Goal: Check status: Check status

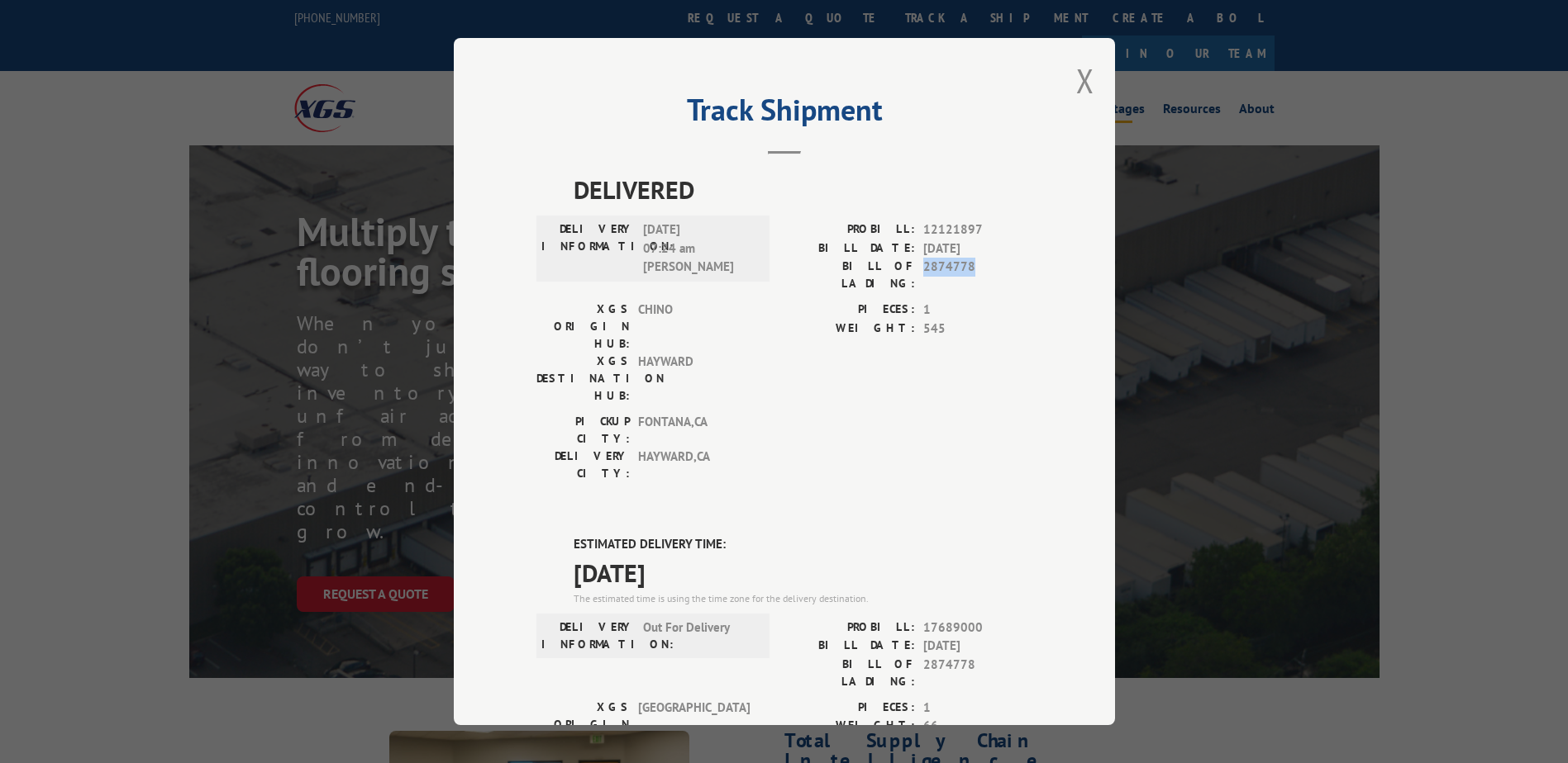
drag, startPoint x: 918, startPoint y: 266, endPoint x: 979, endPoint y: 268, distance: 61.0
click at [979, 268] on span "2874778" at bounding box center [978, 274] width 109 height 34
drag, startPoint x: 979, startPoint y: 268, endPoint x: 955, endPoint y: 268, distance: 24.0
copy span "2874778"
click at [1085, 79] on button "Close modal" at bounding box center [1085, 80] width 19 height 44
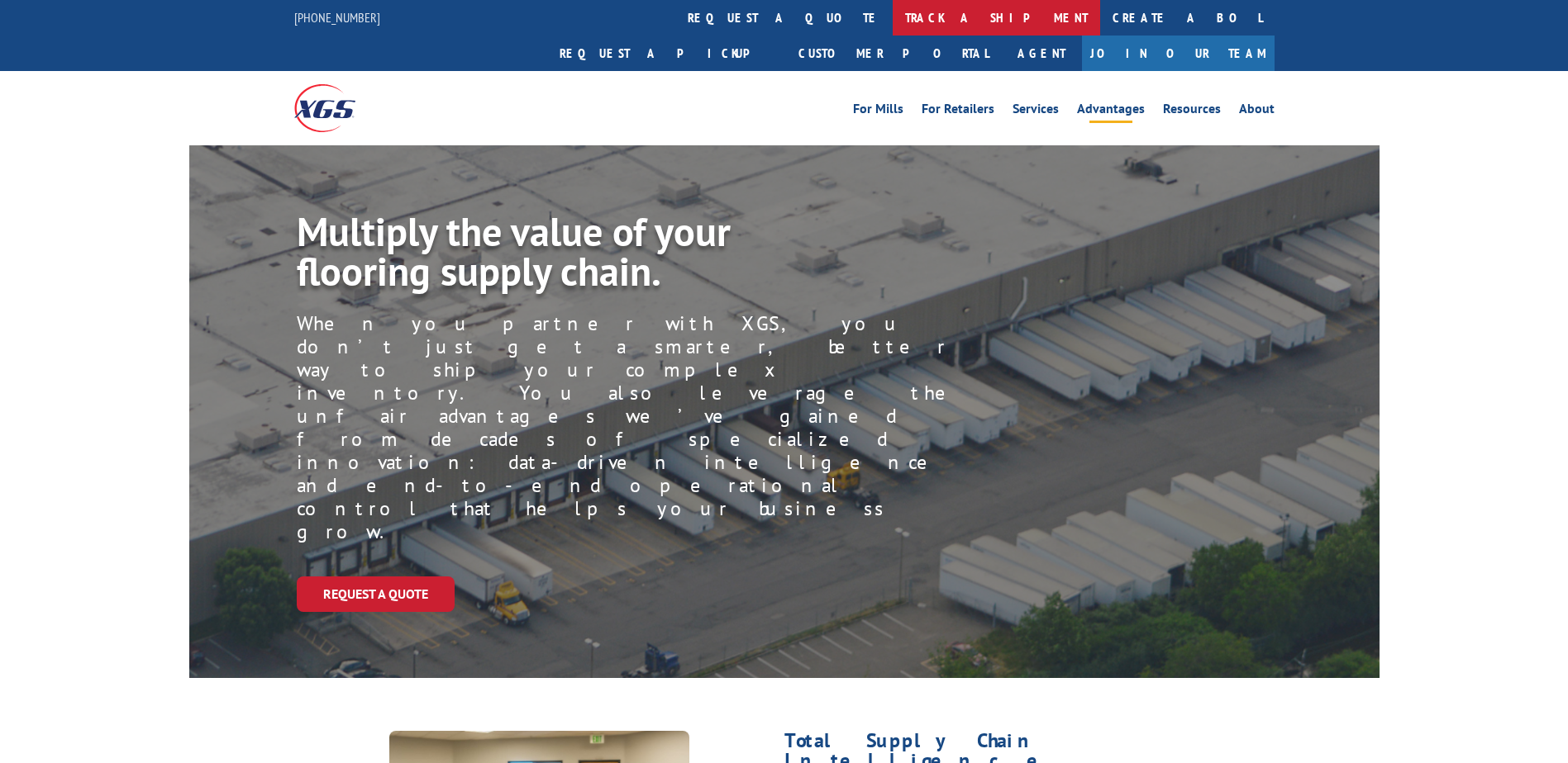
click at [893, 18] on link "track a shipment" at bounding box center [997, 18] width 207 height 35
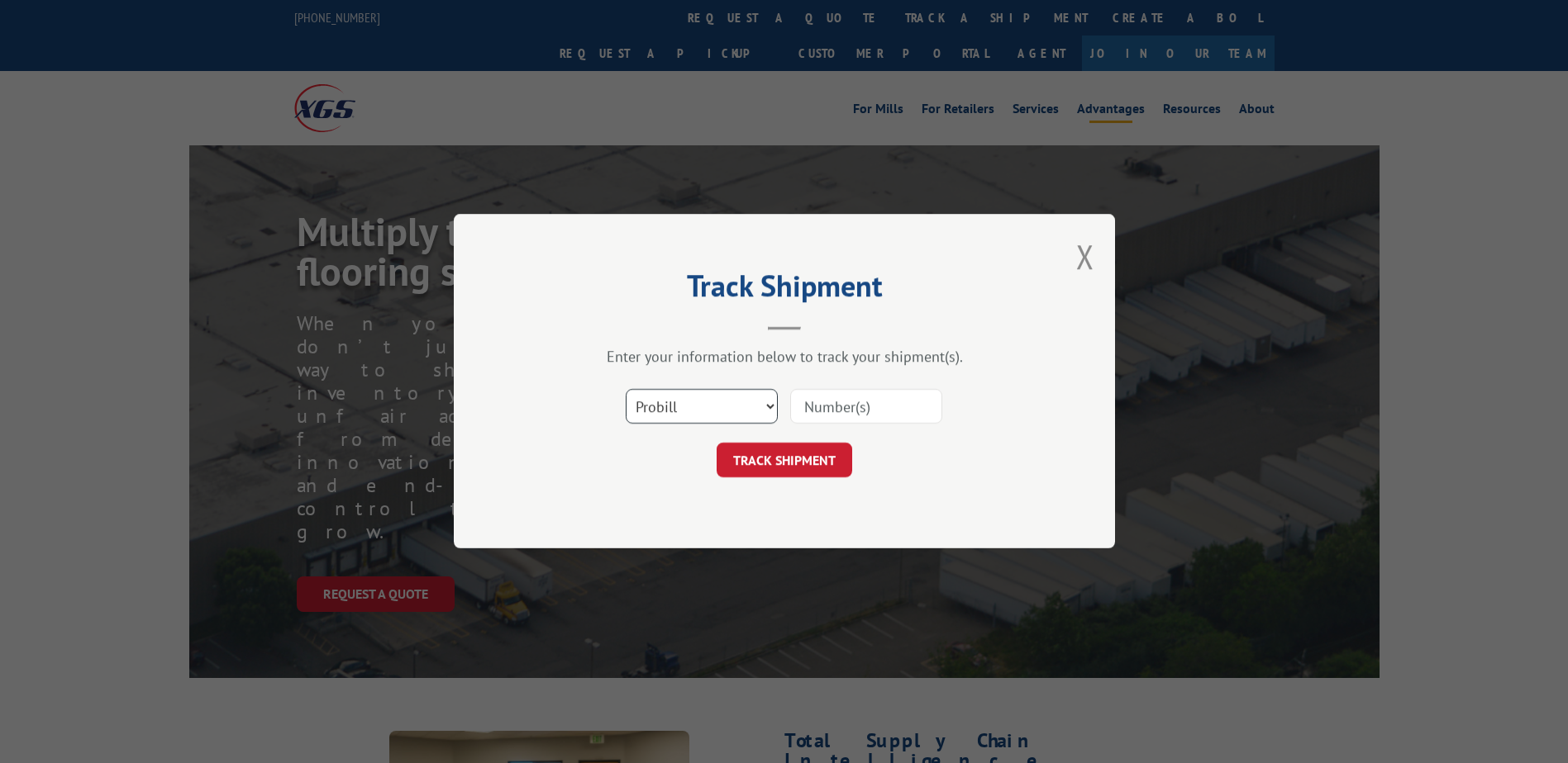
click at [710, 410] on select "Select category... Probill BOL PO" at bounding box center [701, 407] width 152 height 34
select select "bol"
click at [625, 390] on select "Select category... Probill BOL PO" at bounding box center [701, 407] width 152 height 34
click at [822, 409] on input at bounding box center [866, 407] width 152 height 34
paste input "2874778"
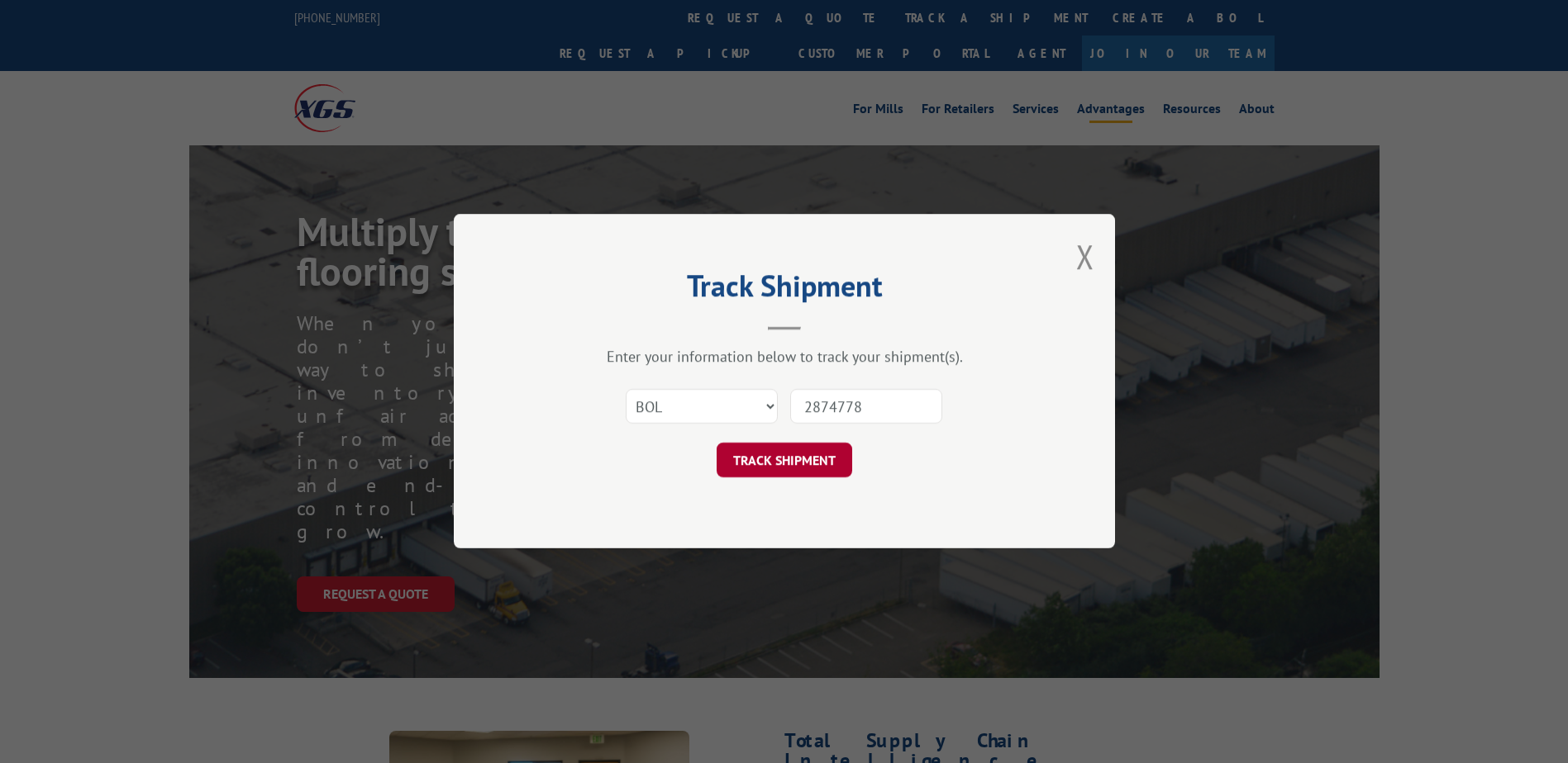
type input "2874778"
click at [784, 459] on button "TRACK SHIPMENT" at bounding box center [784, 460] width 135 height 34
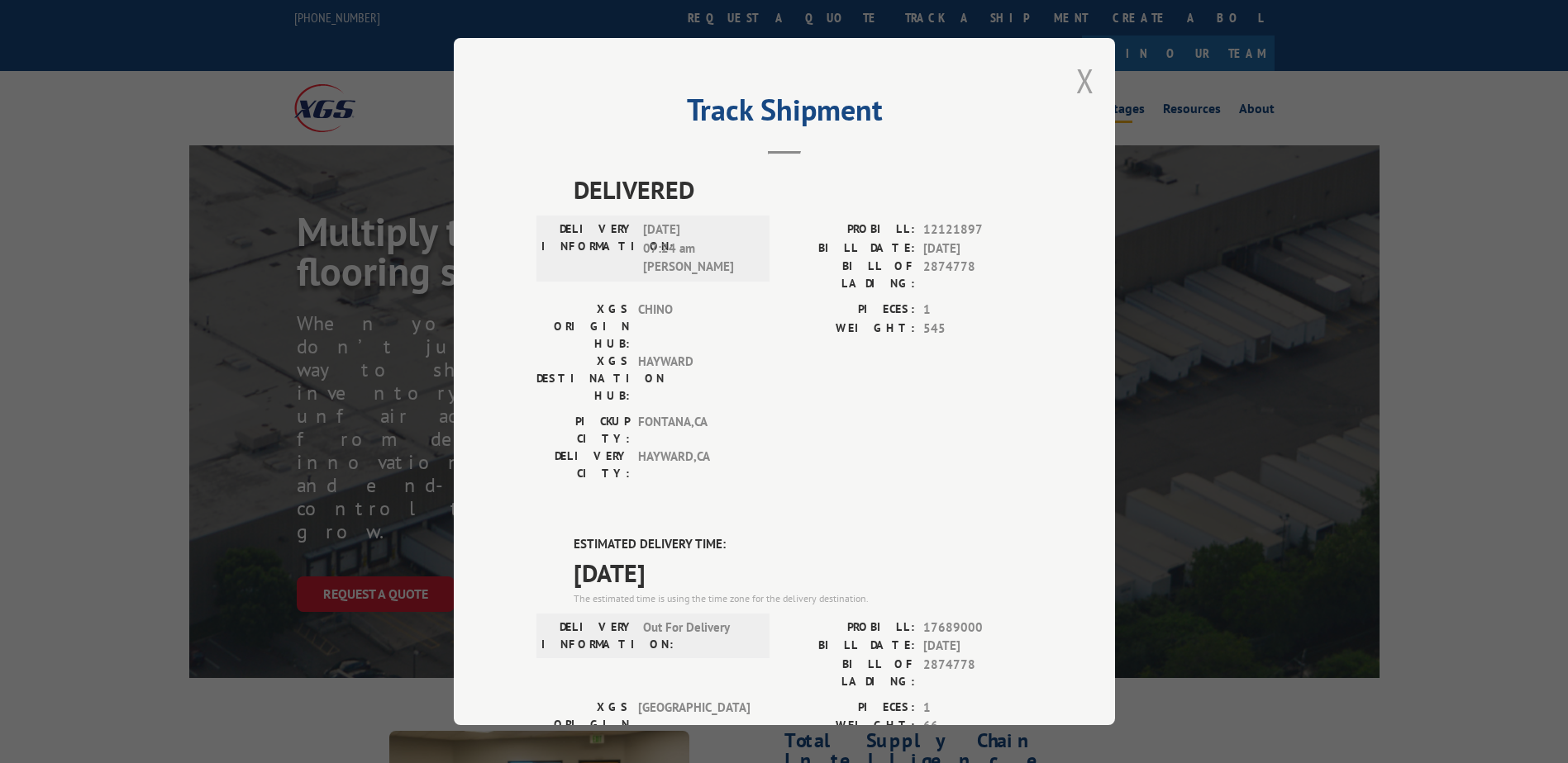
click at [1083, 86] on button "Close modal" at bounding box center [1085, 80] width 19 height 44
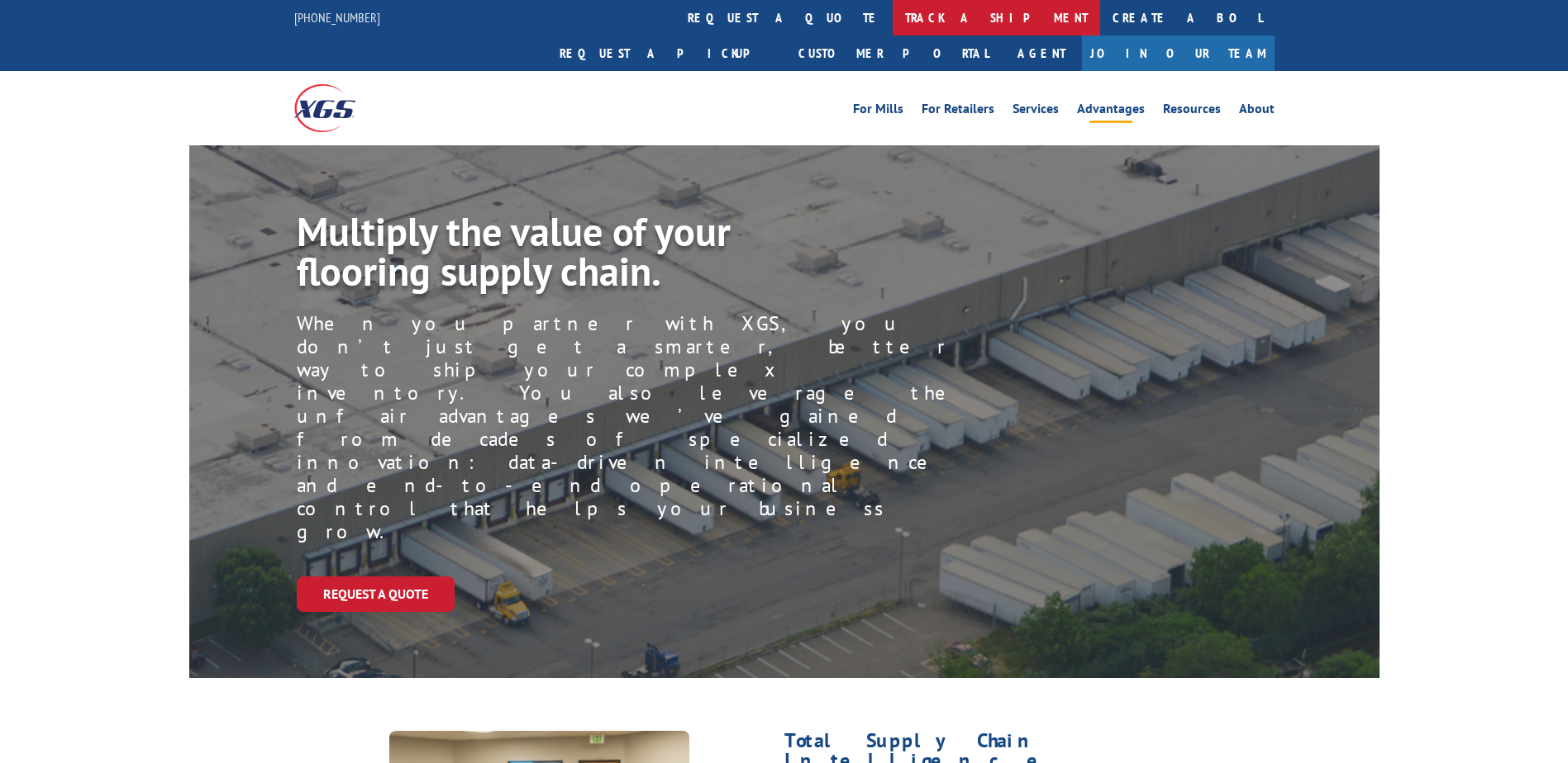
drag, startPoint x: 723, startPoint y: 8, endPoint x: 712, endPoint y: 45, distance: 38.6
click at [893, 8] on link "track a shipment" at bounding box center [997, 18] width 207 height 35
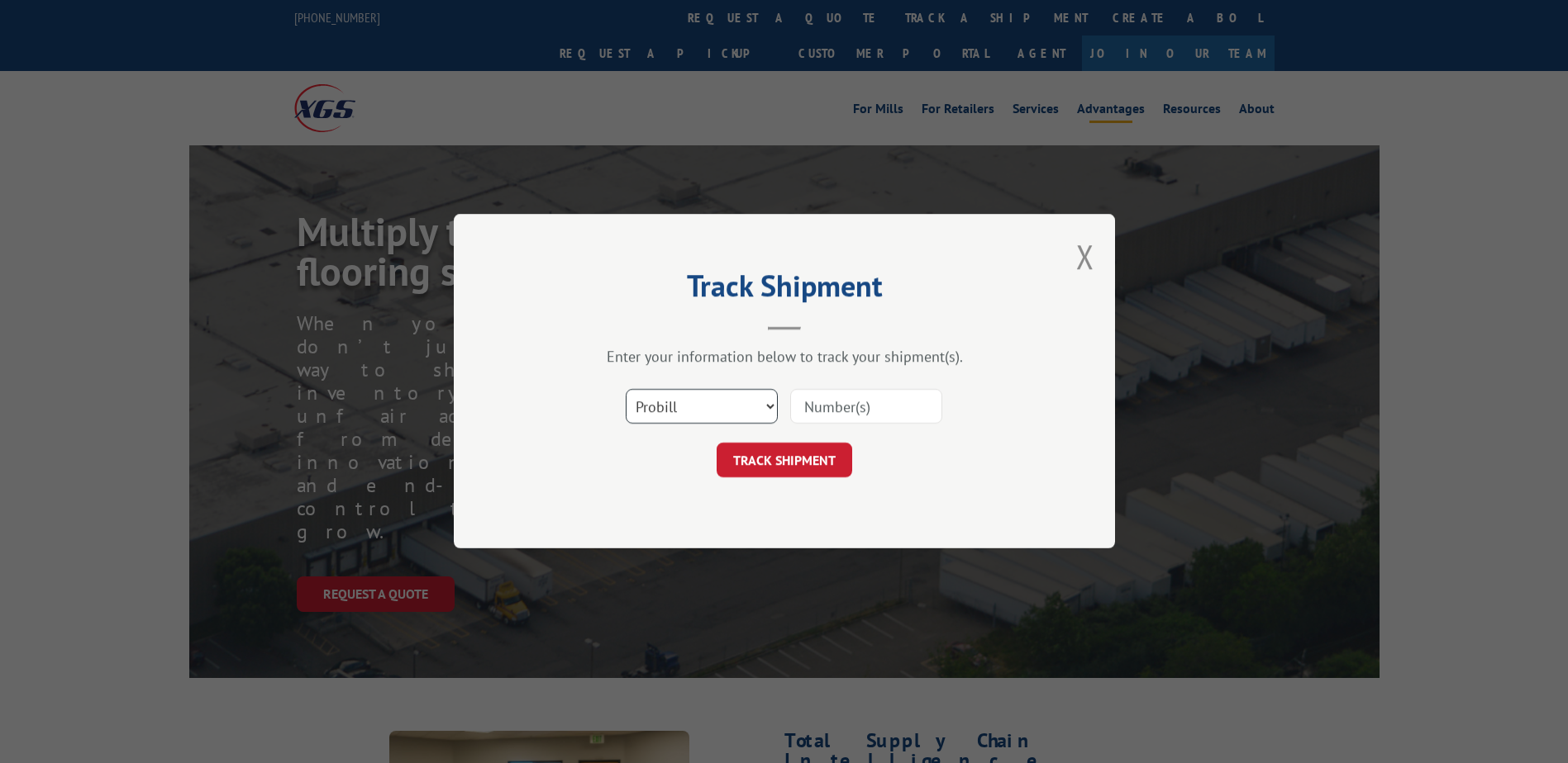
click at [702, 409] on select "Select category... Probill BOL PO" at bounding box center [701, 407] width 152 height 34
select select "bol"
click at [625, 390] on select "Select category... Probill BOL PO" at bounding box center [701, 407] width 152 height 34
click at [883, 409] on input at bounding box center [866, 407] width 152 height 34
paste input "2874778"
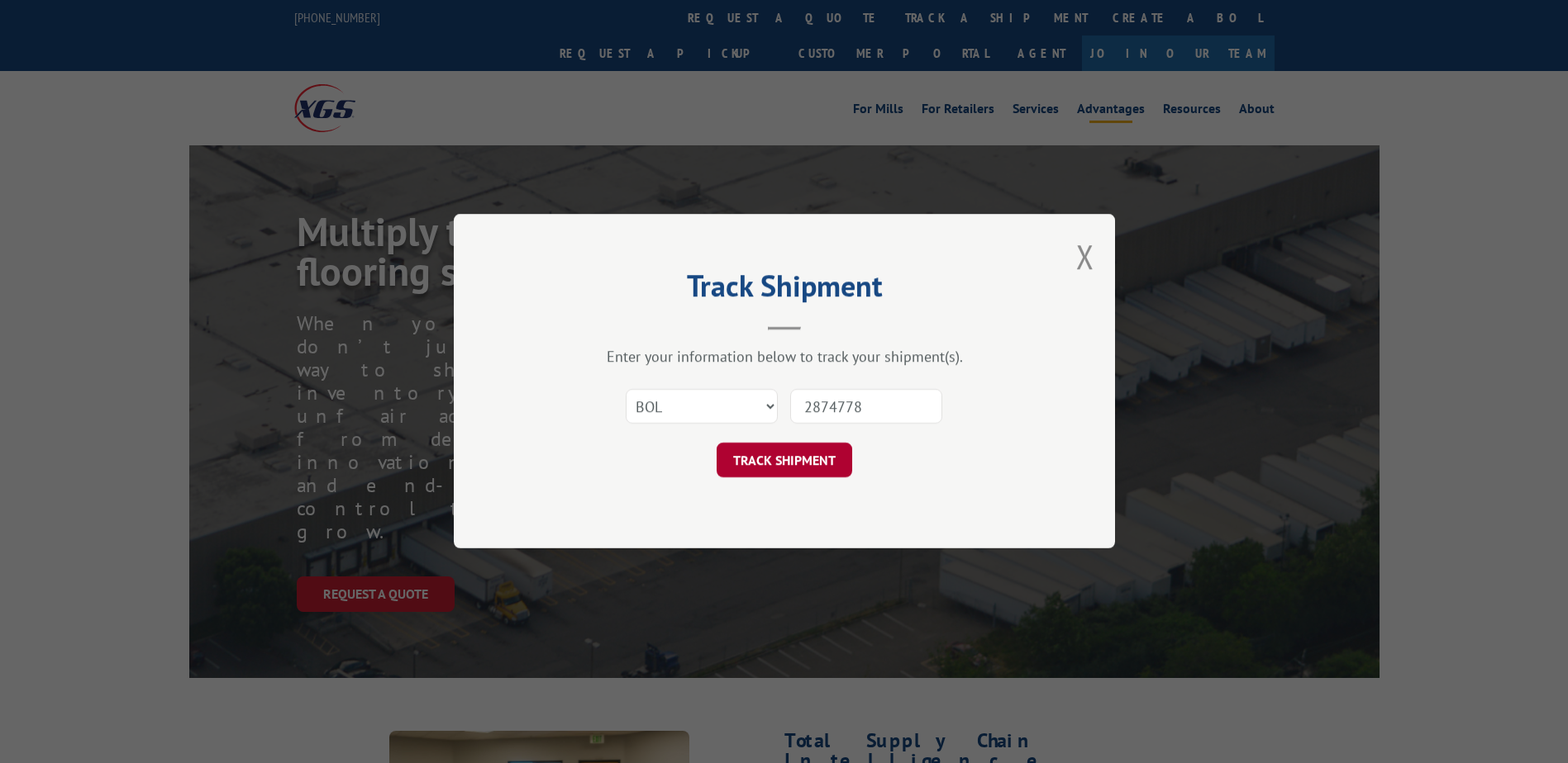
type input "2874778"
click at [776, 450] on button "TRACK SHIPMENT" at bounding box center [784, 460] width 135 height 34
